Goal: Find specific page/section: Find specific page/section

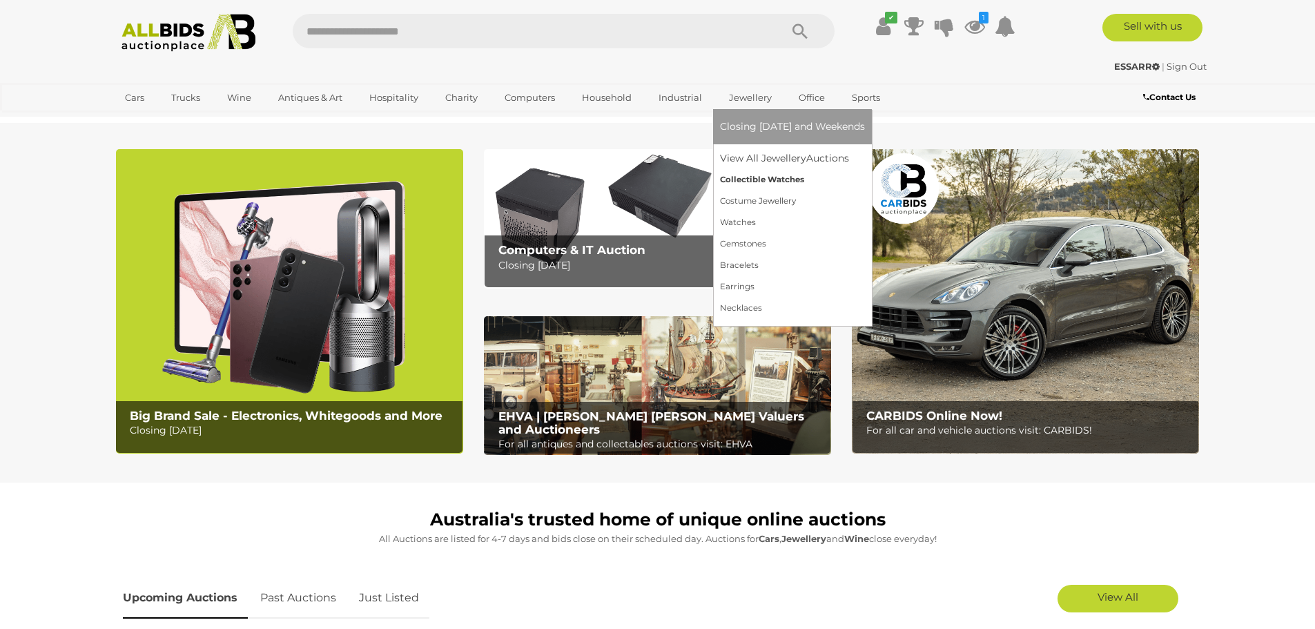
click at [750, 181] on link "Collectible Watches" at bounding box center [792, 179] width 145 height 21
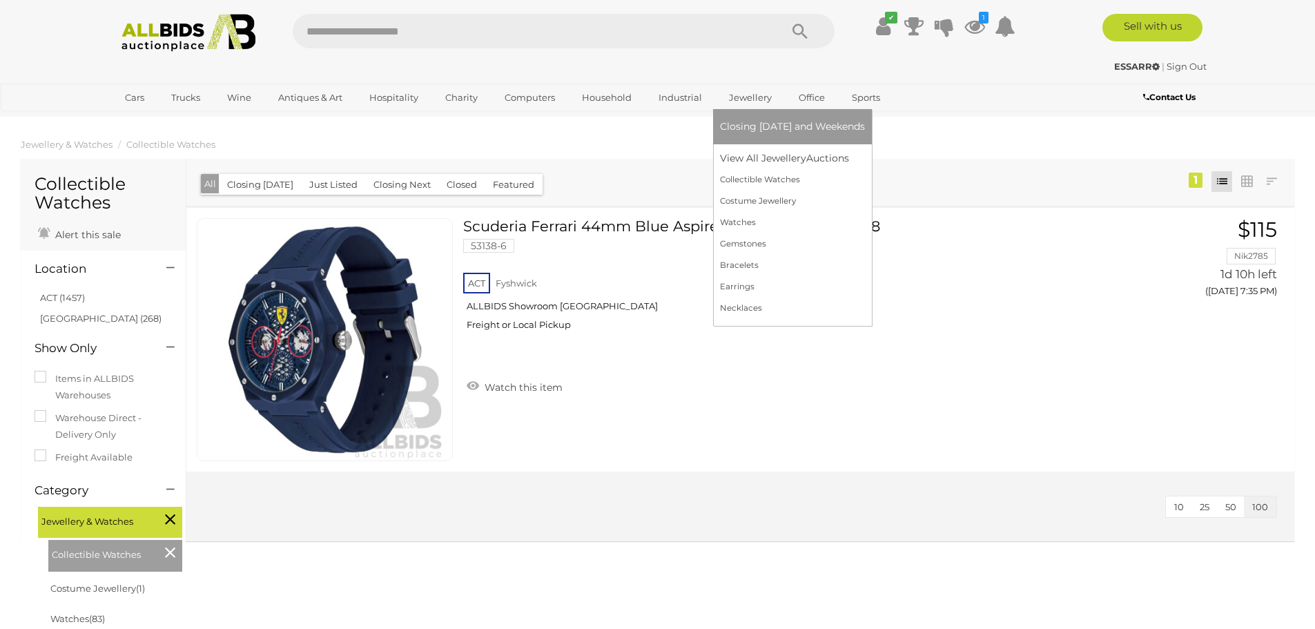
click at [752, 93] on link "Jewellery" at bounding box center [750, 97] width 61 height 23
click at [747, 158] on link "View All Jewellery Auctions" at bounding box center [792, 158] width 145 height 21
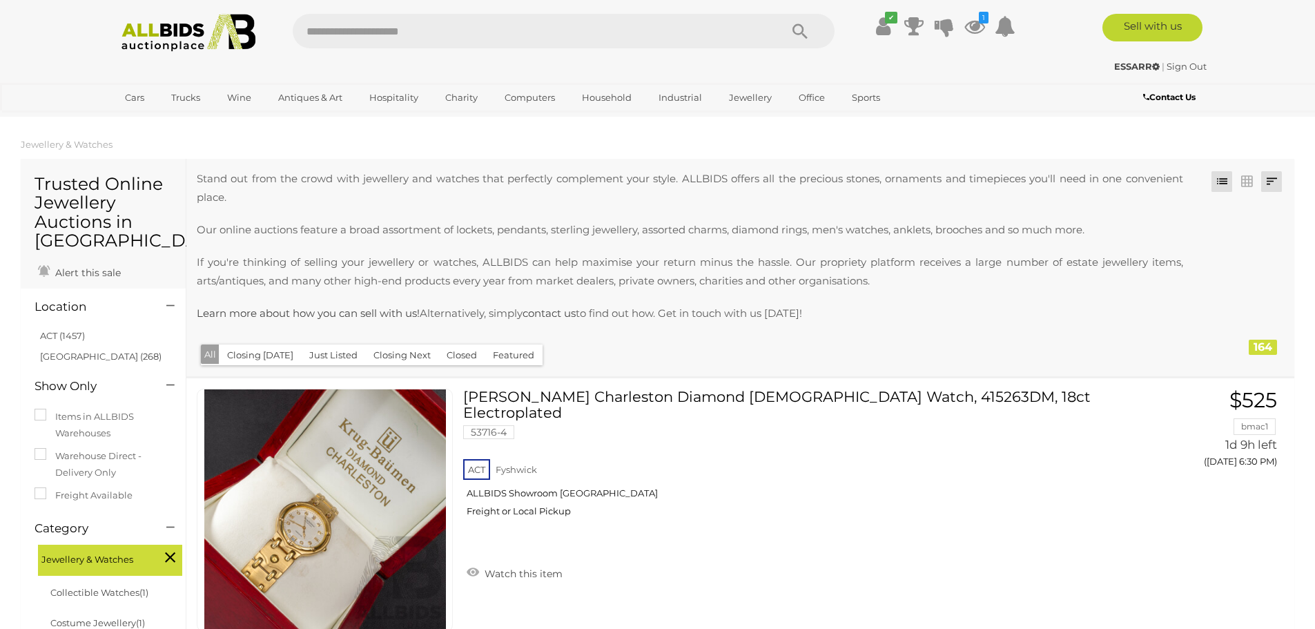
click at [1269, 179] on link at bounding box center [1271, 181] width 21 height 21
click at [1257, 279] on link "Highest Bid" at bounding box center [1180, 281] width 206 height 24
